Goal: Task Accomplishment & Management: Manage account settings

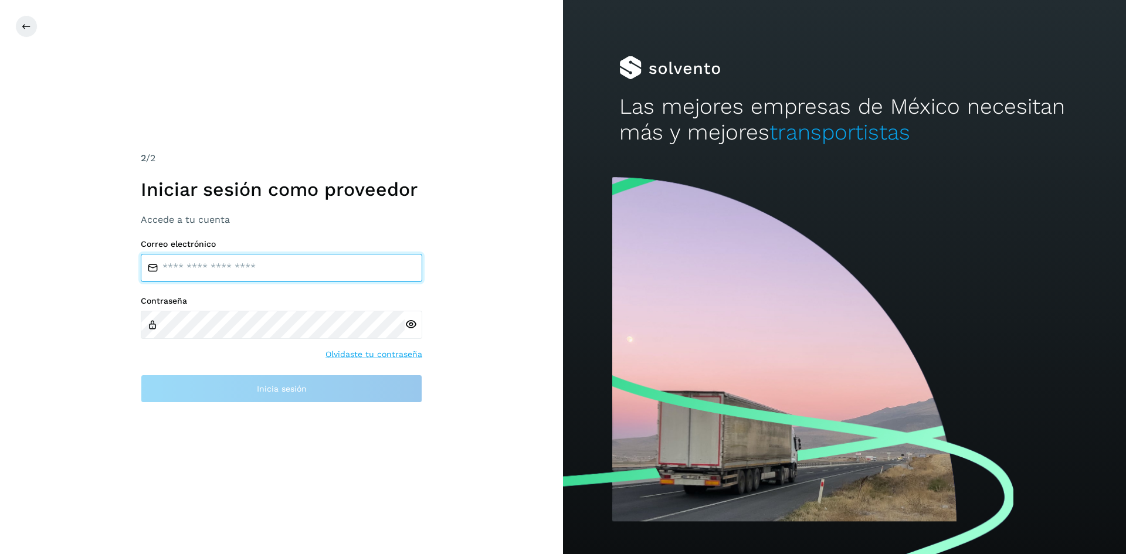
click at [310, 272] on input "email" at bounding box center [281, 268] width 281 height 28
type input "**********"
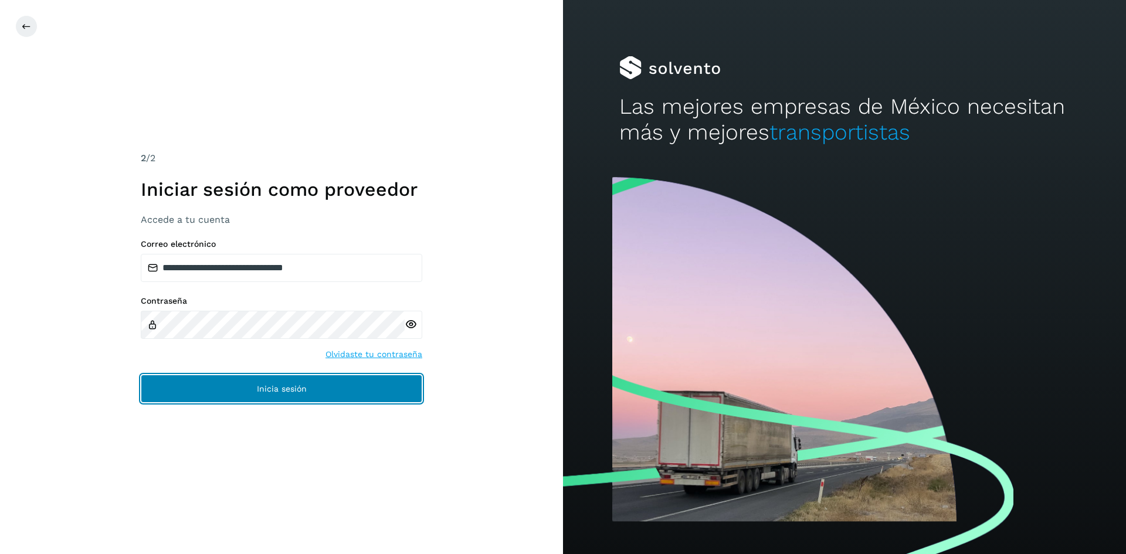
click at [222, 391] on button "Inicia sesión" at bounding box center [281, 389] width 281 height 28
click at [345, 388] on button "Inicia sesión" at bounding box center [281, 389] width 281 height 28
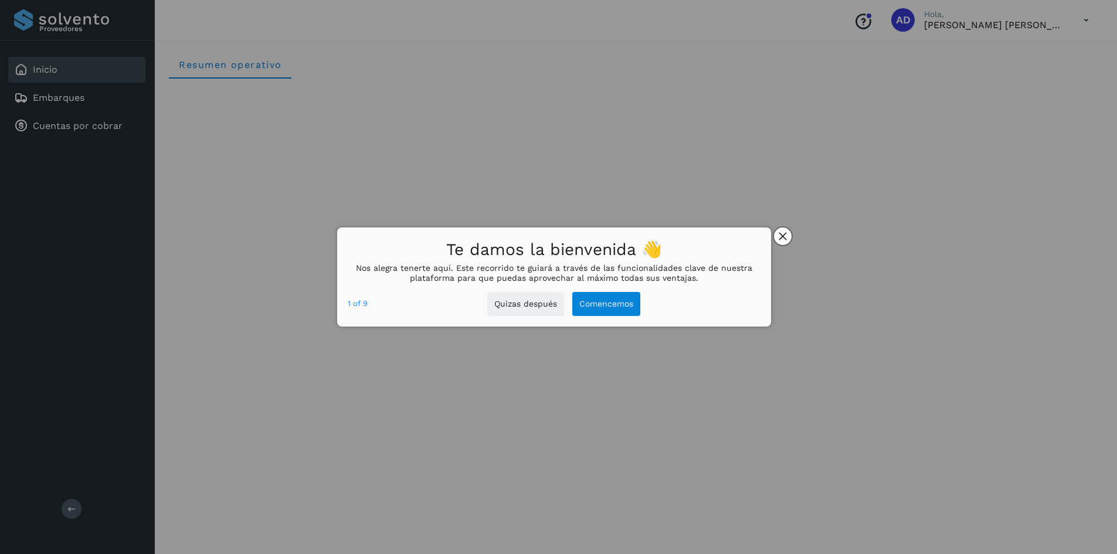
click at [783, 237] on icon "close," at bounding box center [783, 236] width 8 height 8
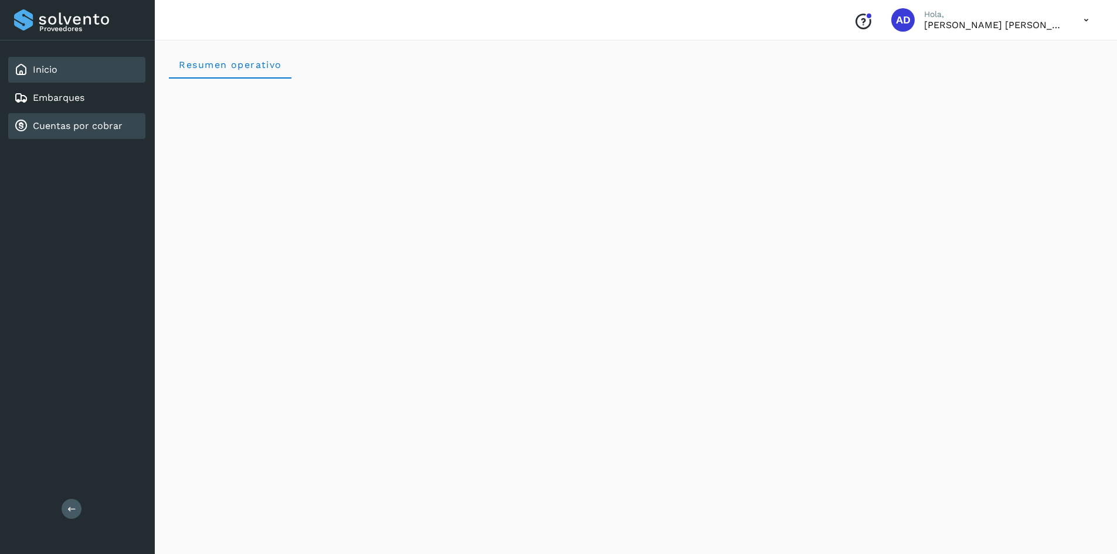
click at [83, 128] on link "Cuentas por cobrar" at bounding box center [78, 125] width 90 height 11
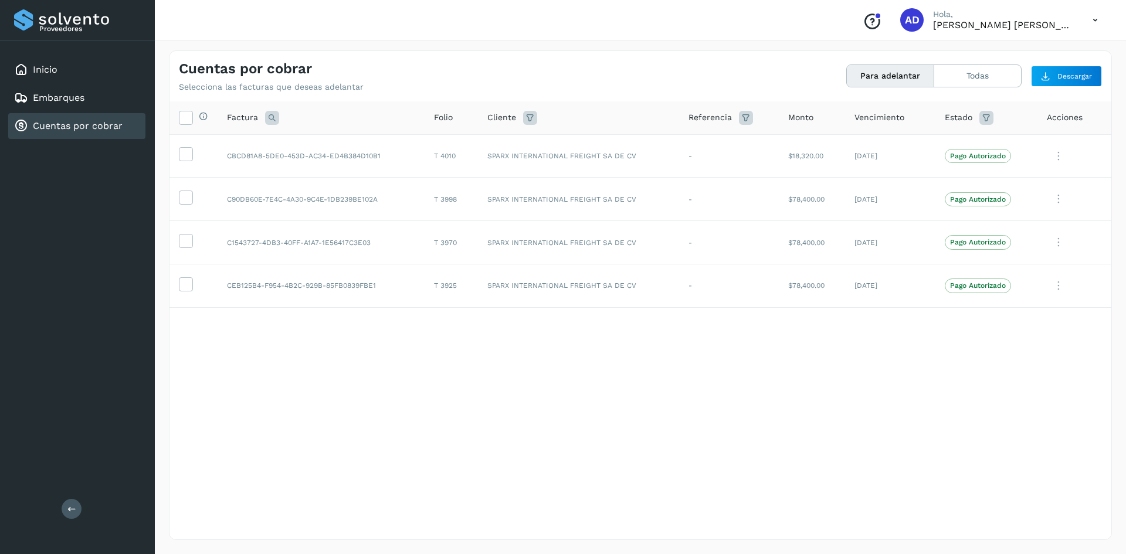
click at [1101, 18] on icon at bounding box center [1095, 20] width 24 height 24
click at [1040, 53] on div "Cerrar sesión" at bounding box center [1037, 53] width 140 height 22
